Goal: Browse casually: Explore the website without a specific task or goal

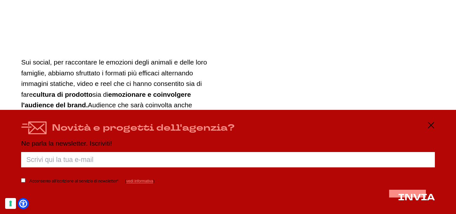
click at [430, 126] on icon at bounding box center [431, 126] width 8 height 8
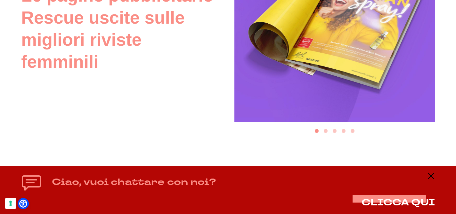
scroll to position [3351, 0]
click at [325, 133] on button "Go to slide 2" at bounding box center [326, 131] width 4 height 4
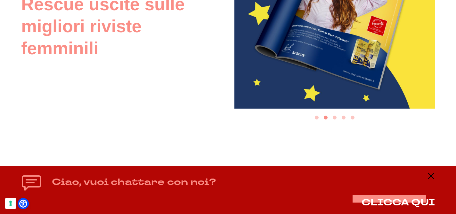
scroll to position [3365, 0]
click at [334, 119] on button "Go to slide 3" at bounding box center [334, 118] width 4 height 4
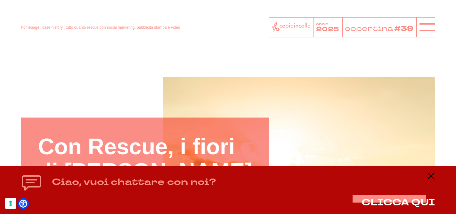
scroll to position [0, 0]
click at [419, 29] on icon at bounding box center [426, 27] width 15 height 15
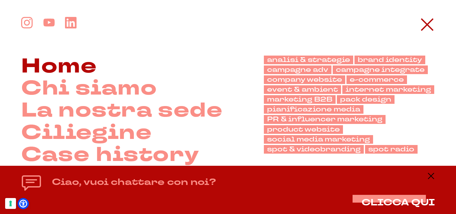
click at [49, 62] on link "Home" at bounding box center [59, 67] width 76 height 22
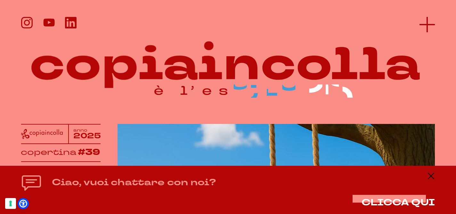
click at [428, 25] on icon at bounding box center [426, 24] width 15 height 15
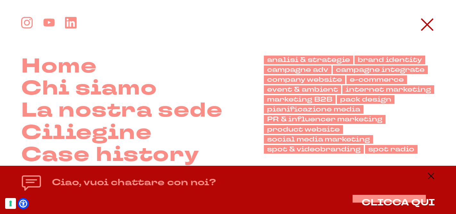
click at [428, 25] on icon at bounding box center [426, 24] width 15 height 15
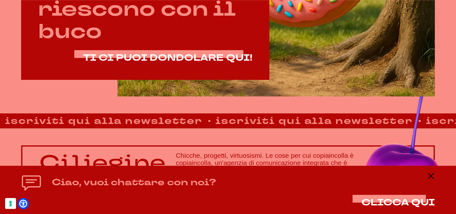
scroll to position [383, 0]
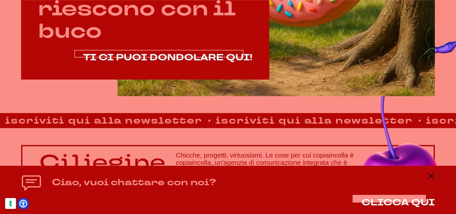
click at [217, 60] on span "TI CI PUOI DONDOLARE QUI!" at bounding box center [167, 58] width 169 height 12
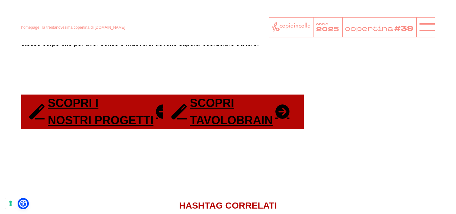
scroll to position [1178, 0]
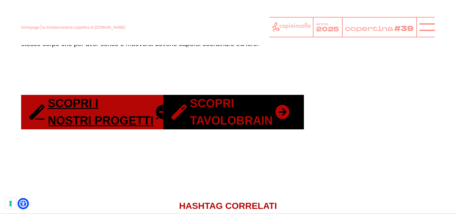
click at [212, 130] on link "Scopri Tavolobrain" at bounding box center [233, 112] width 140 height 35
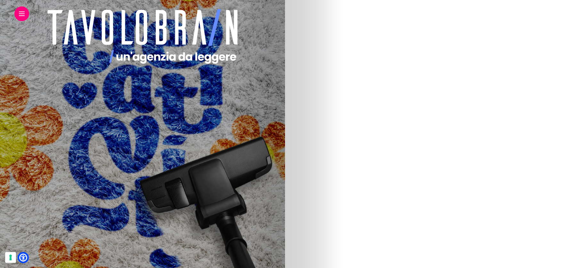
scroll to position [280, 0]
click at [331, 70] on img at bounding box center [210, 68] width 241 height 384
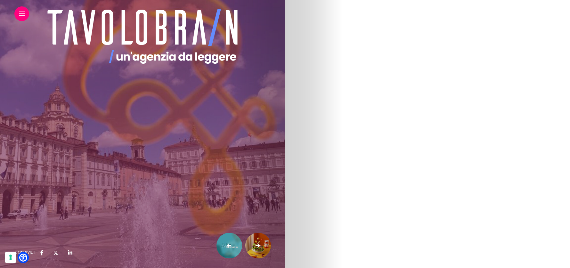
scroll to position [2359, 0]
